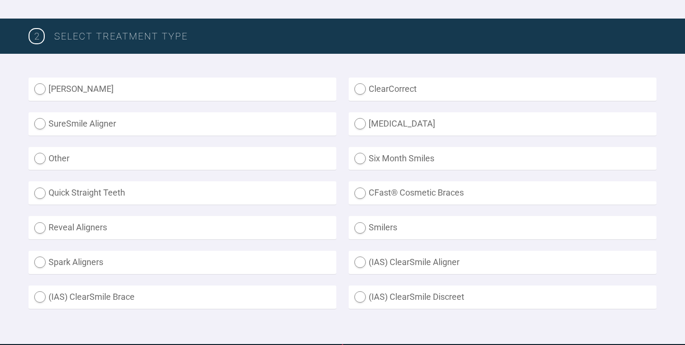
scroll to position [244, 0]
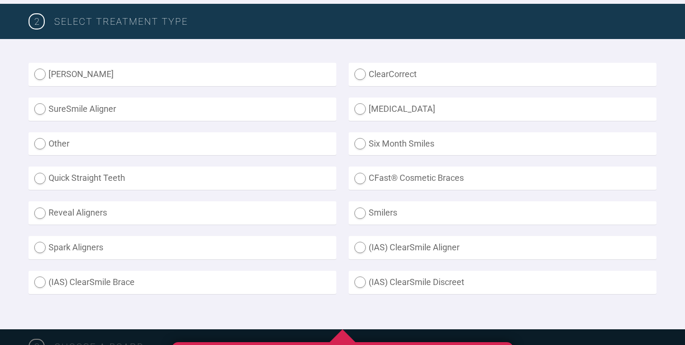
click at [212, 142] on label "Other" at bounding box center [183, 143] width 308 height 23
radio input "true"
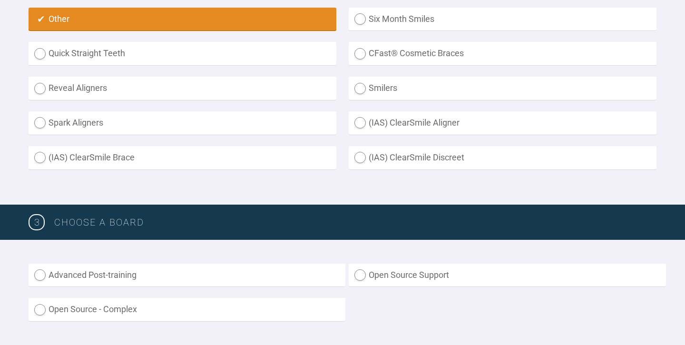
scroll to position [369, 0]
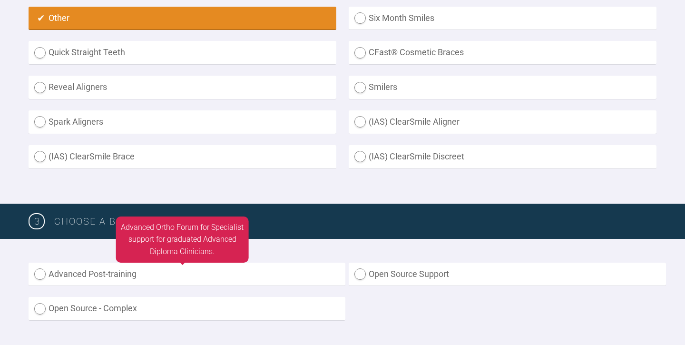
click at [199, 266] on label "Advanced Post-training" at bounding box center [187, 274] width 317 height 23
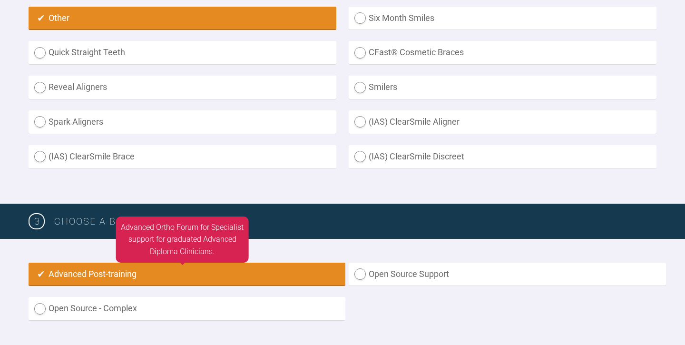
radio input "true"
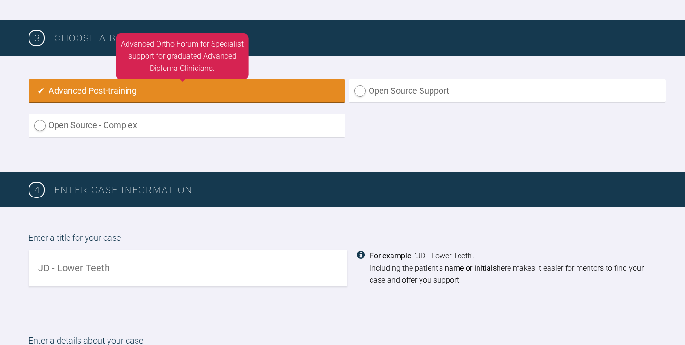
scroll to position [555, 0]
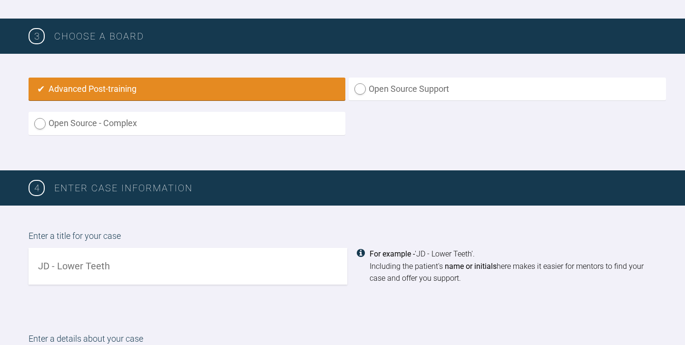
click at [124, 260] on input "text" at bounding box center [188, 266] width 319 height 37
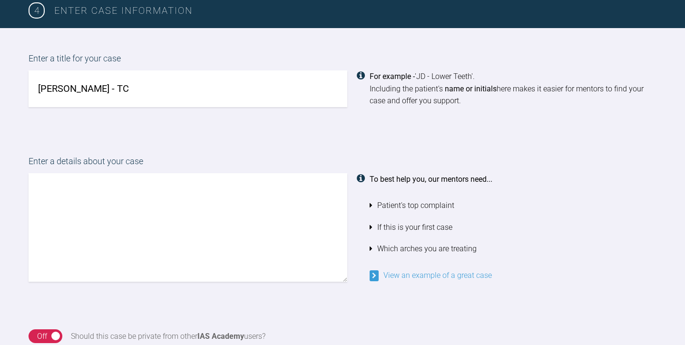
scroll to position [729, 0]
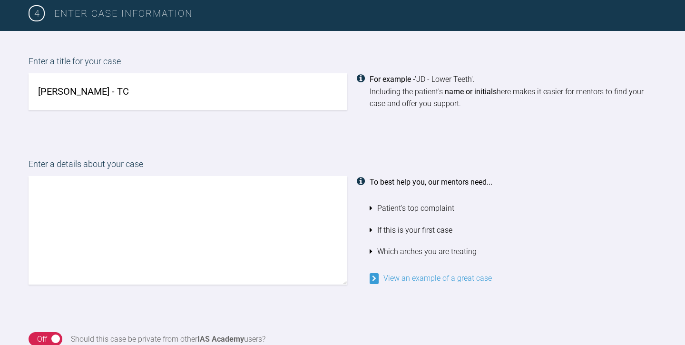
type input "[PERSON_NAME] - TC"
click at [36, 178] on textarea at bounding box center [188, 230] width 319 height 109
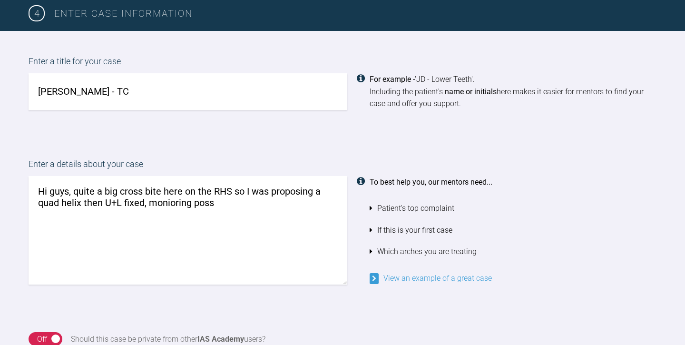
click at [167, 196] on textarea "Hi guys, quite a big cross bite here on the RHS so I was proposing a quad helix…" at bounding box center [188, 230] width 319 height 109
click at [170, 196] on textarea "Hi guys, quite a big cross bite here on the RHS so I was proposing a quad helix…" at bounding box center [188, 230] width 319 height 109
click at [222, 197] on textarea "Hi guys, quite a big cross bite here on the RHS so I was proposing a quad helix…" at bounding box center [188, 230] width 319 height 109
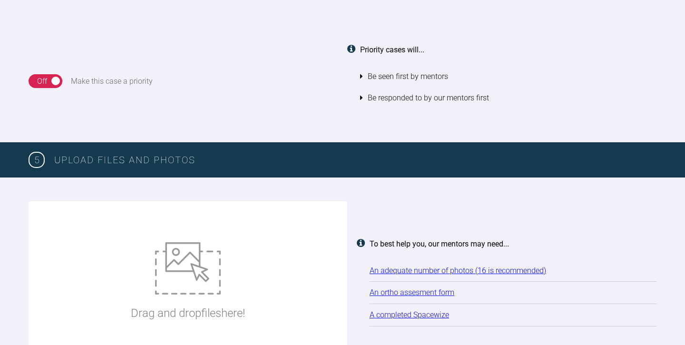
scroll to position [1091, 0]
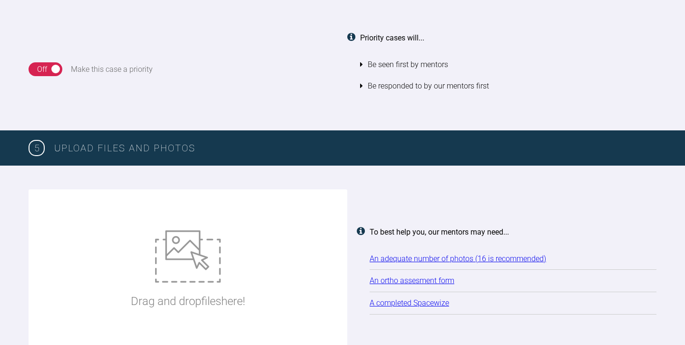
type textarea "Hi guys, quite a big cross bite here on the RHS so I was proposing a quad helix…"
click at [168, 238] on img at bounding box center [188, 256] width 66 height 52
type input "C:\fakepath\[PERSON_NAME] (2).JPG"
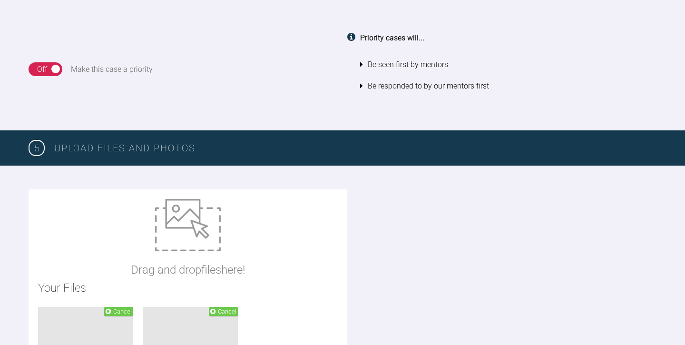
click at [201, 221] on img at bounding box center [188, 225] width 66 height 52
type input "C:\fakepath\[PERSON_NAME] ORTHODONTIC ASSESSMENT.docx"
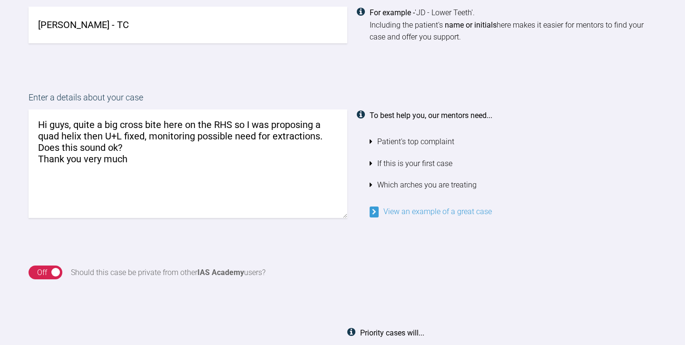
scroll to position [759, 0]
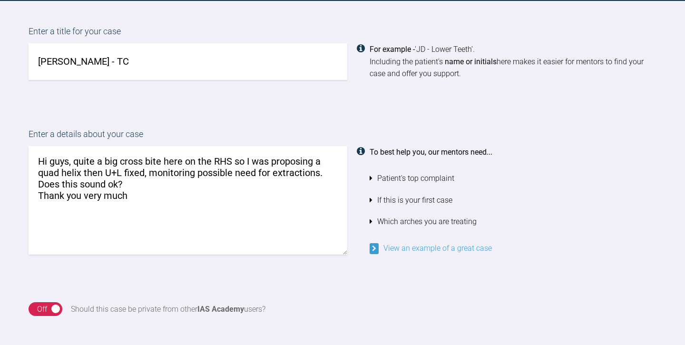
click at [134, 194] on textarea "Hi guys, quite a big cross bite here on the RHS so I was proposing a quad helix…" at bounding box center [188, 200] width 319 height 109
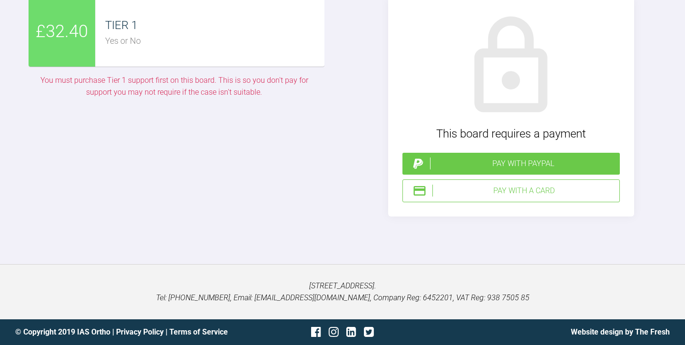
scroll to position [2087, 0]
type textarea "Hi guys, quite a big cross bite here on the RHS so I was proposing a quad helix…"
click at [485, 197] on div "Pay with a Card" at bounding box center [524, 191] width 183 height 12
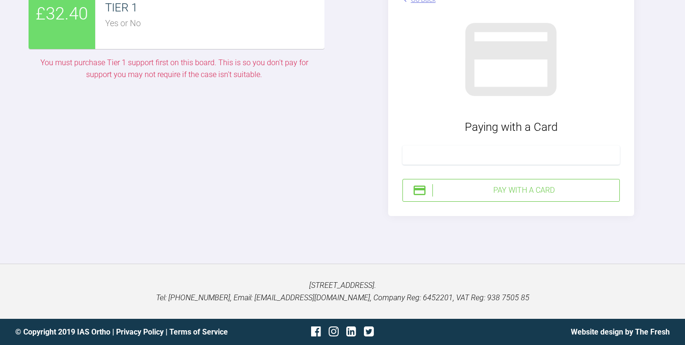
click at [518, 197] on div "Pay with a Card" at bounding box center [524, 190] width 183 height 12
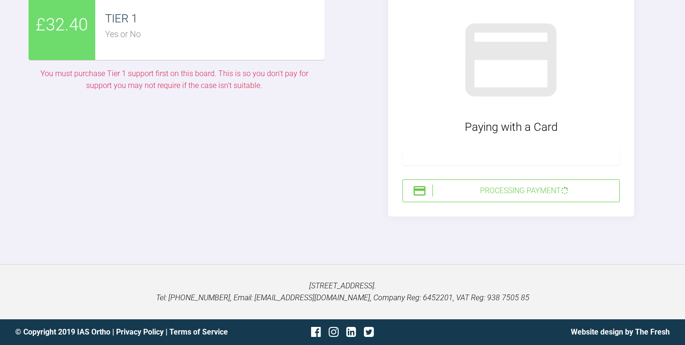
scroll to position [98, 0]
